Goal: Task Accomplishment & Management: Use online tool/utility

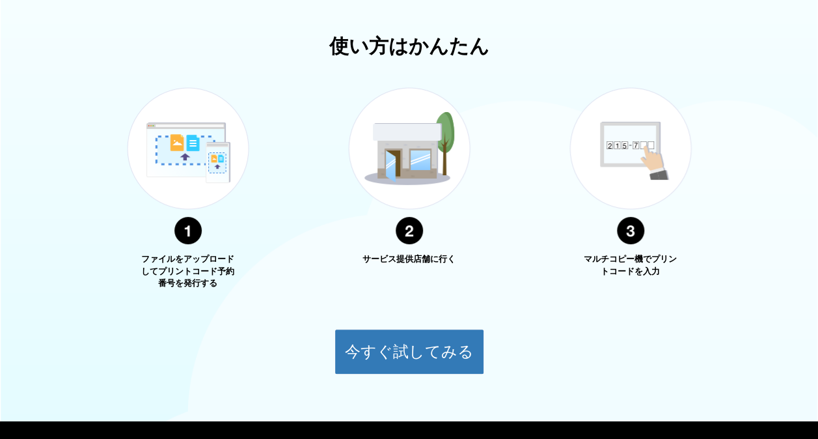
scroll to position [497, 0]
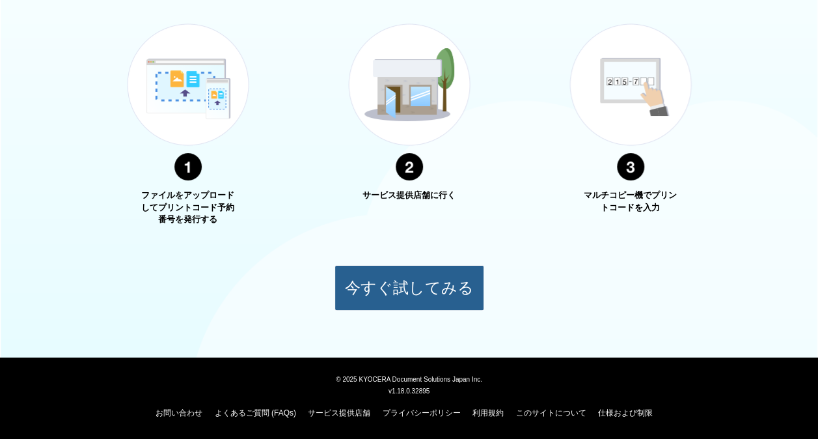
click at [382, 301] on button "今すぐ試してみる" at bounding box center [410, 288] width 150 height 46
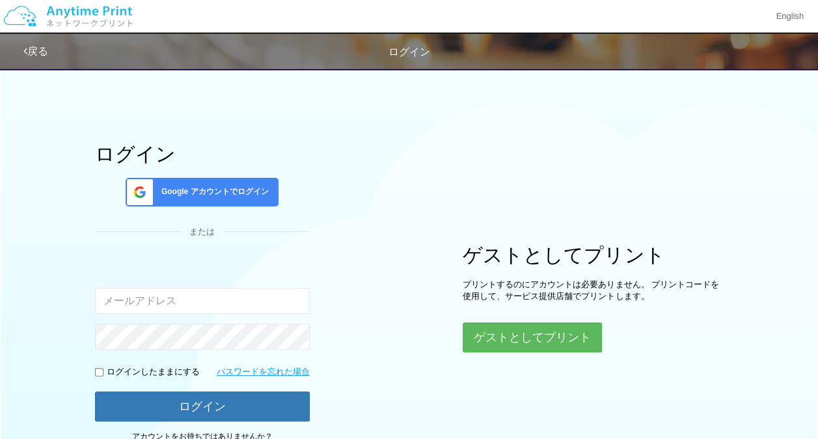
click at [236, 187] on span "Google アカウントでログイン" at bounding box center [212, 191] width 113 height 11
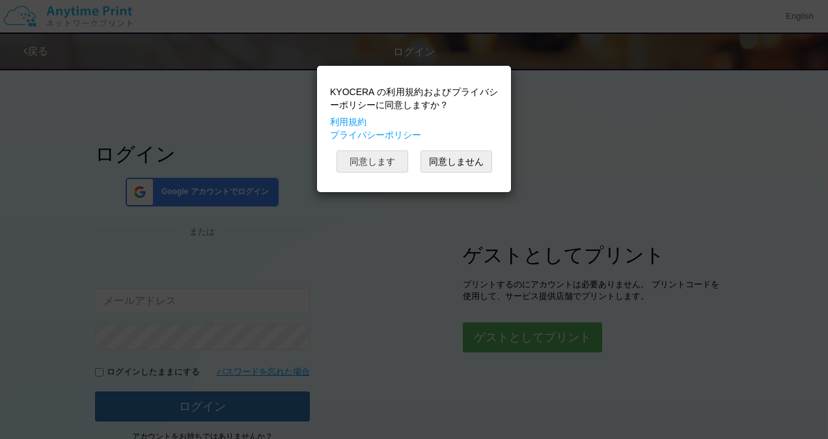
click at [386, 161] on button "同意します" at bounding box center [373, 161] width 72 height 22
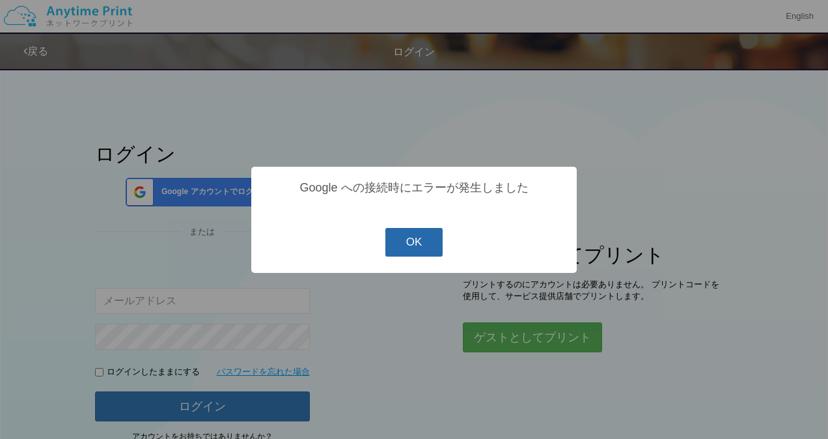
click at [421, 245] on button "OK" at bounding box center [414, 242] width 58 height 29
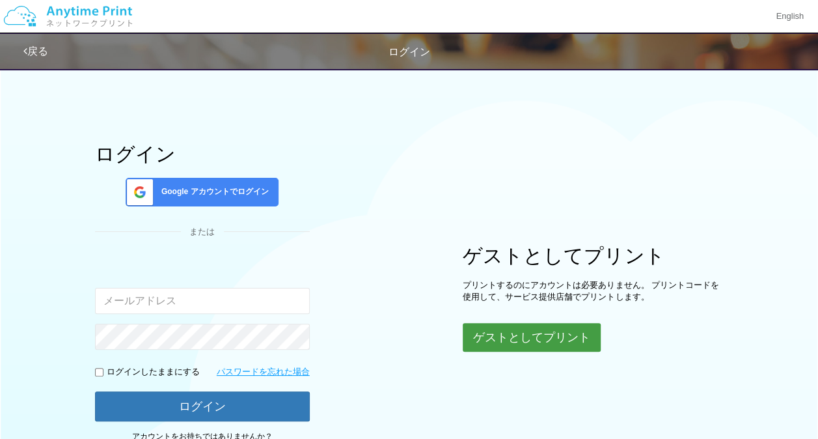
click at [497, 328] on button "ゲストとしてプリント" at bounding box center [532, 337] width 138 height 29
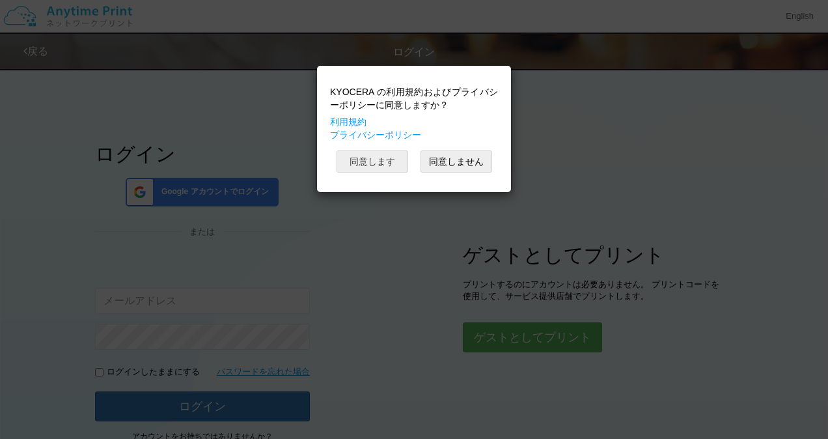
click at [393, 155] on button "同意します" at bounding box center [373, 161] width 72 height 22
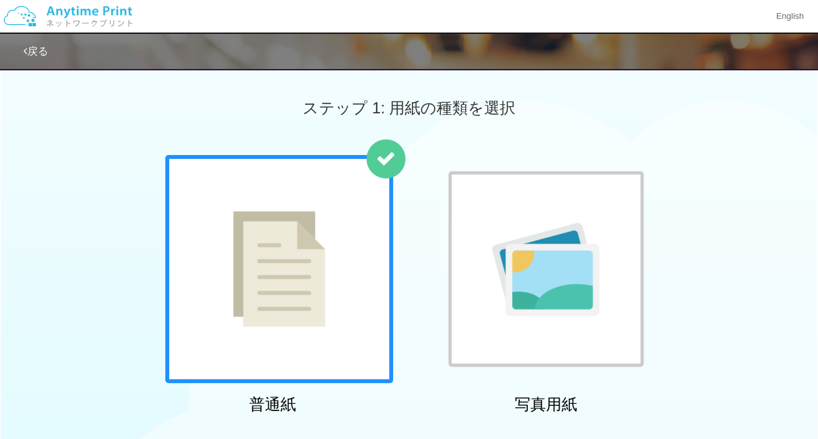
click at [348, 242] on div at bounding box center [279, 269] width 228 height 228
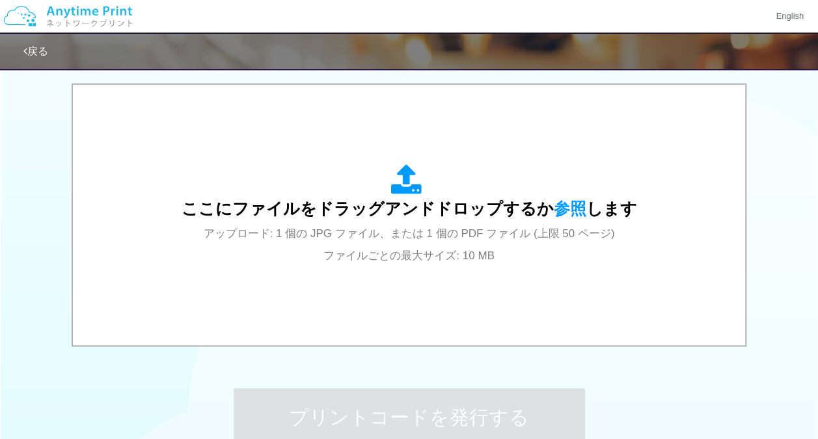
scroll to position [410, 0]
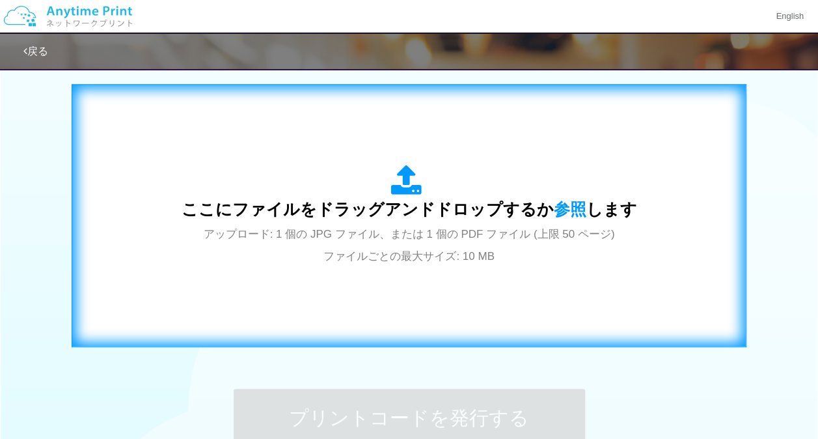
click at [389, 186] on div "ここにファイルをドラッグアンドドロップするか 参照 します アップロード: 1 個の JPG ファイル、または 1 個の PDF ファイル (上限 50 ペー…" at bounding box center [410, 216] width 456 height 102
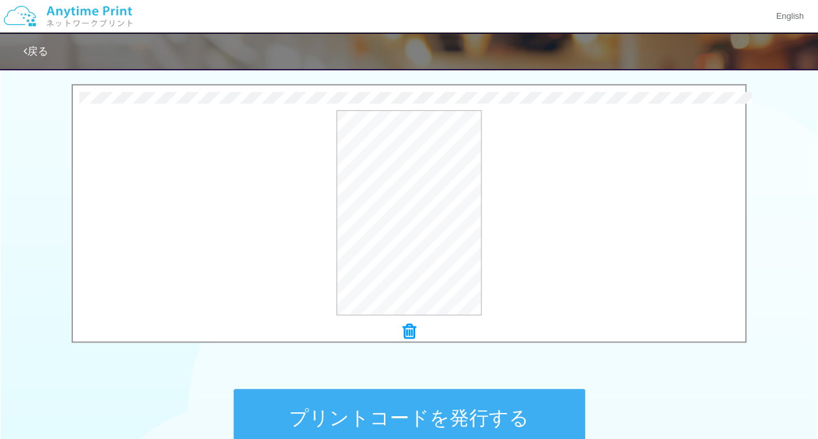
click at [453, 405] on button "プリントコードを発行する" at bounding box center [410, 418] width 352 height 59
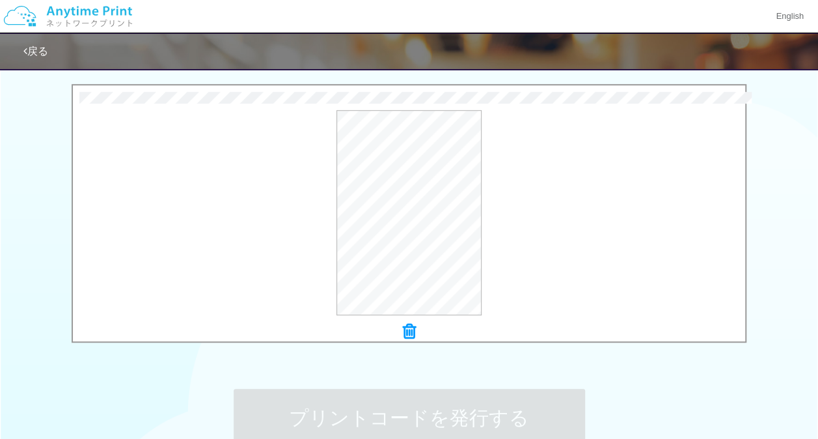
scroll to position [0, 0]
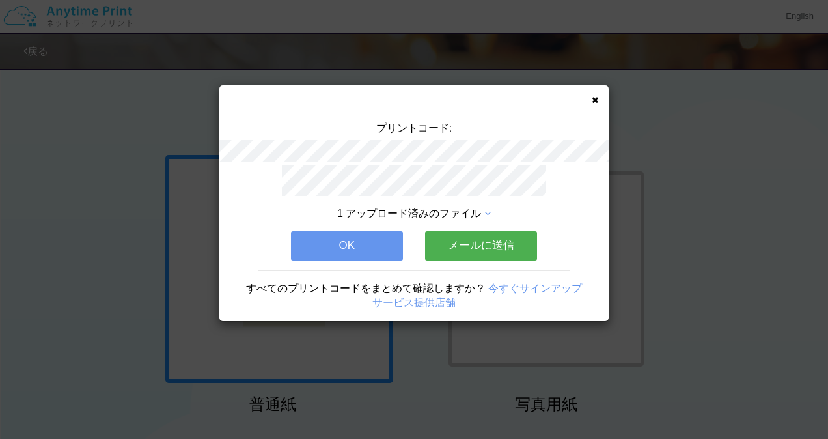
click at [357, 235] on button "OK" at bounding box center [347, 245] width 112 height 29
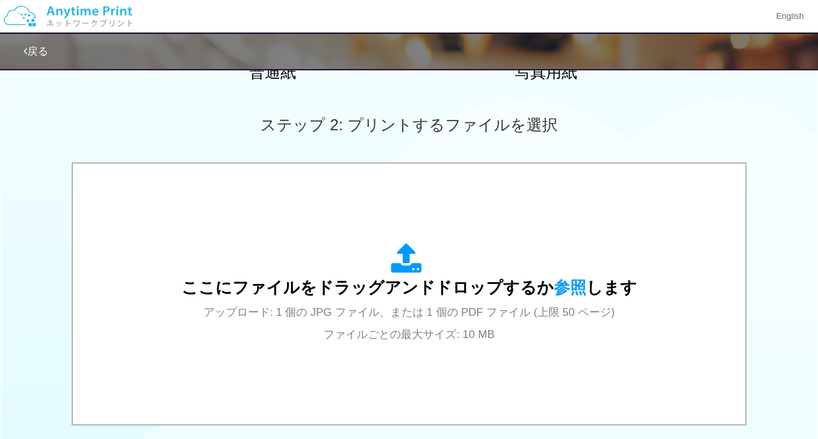
scroll to position [331, 0]
